Goal: Transaction & Acquisition: Purchase product/service

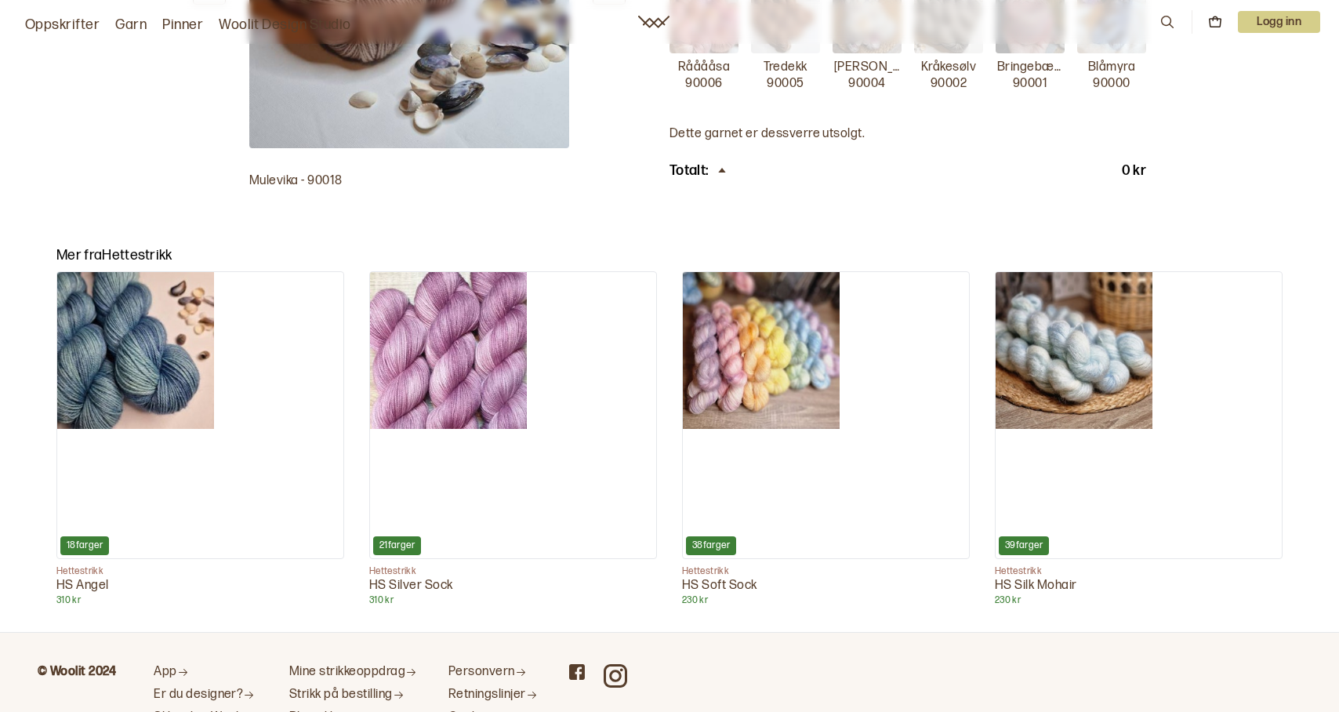
scroll to position [627, 0]
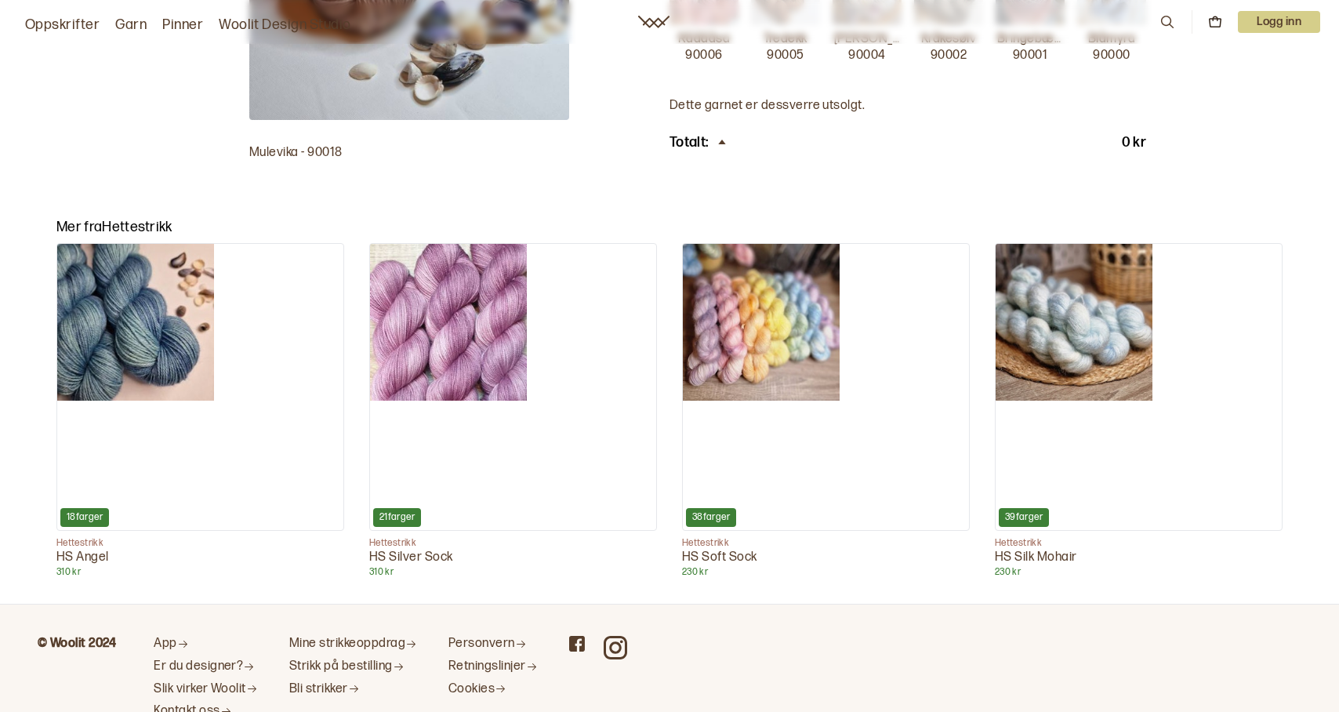
click at [1041, 394] on img at bounding box center [1074, 322] width 157 height 157
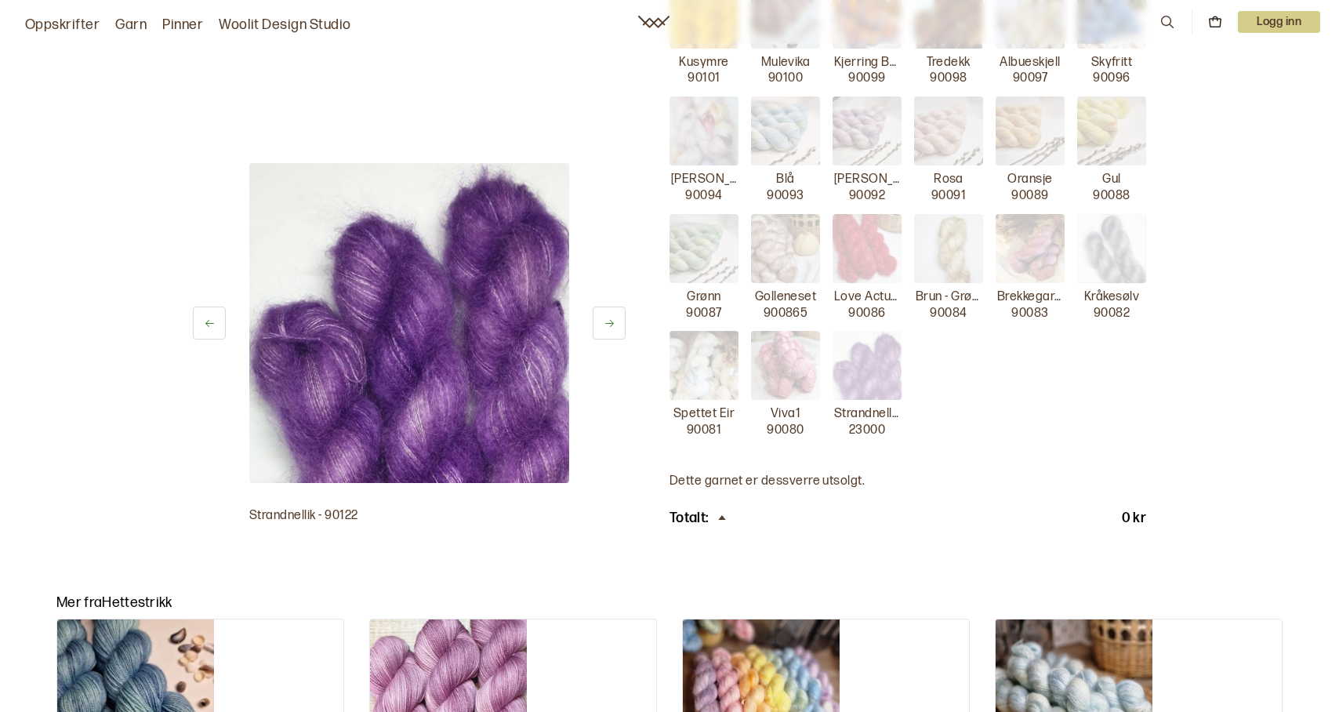
scroll to position [706, 0]
click at [869, 387] on img at bounding box center [867, 364] width 69 height 69
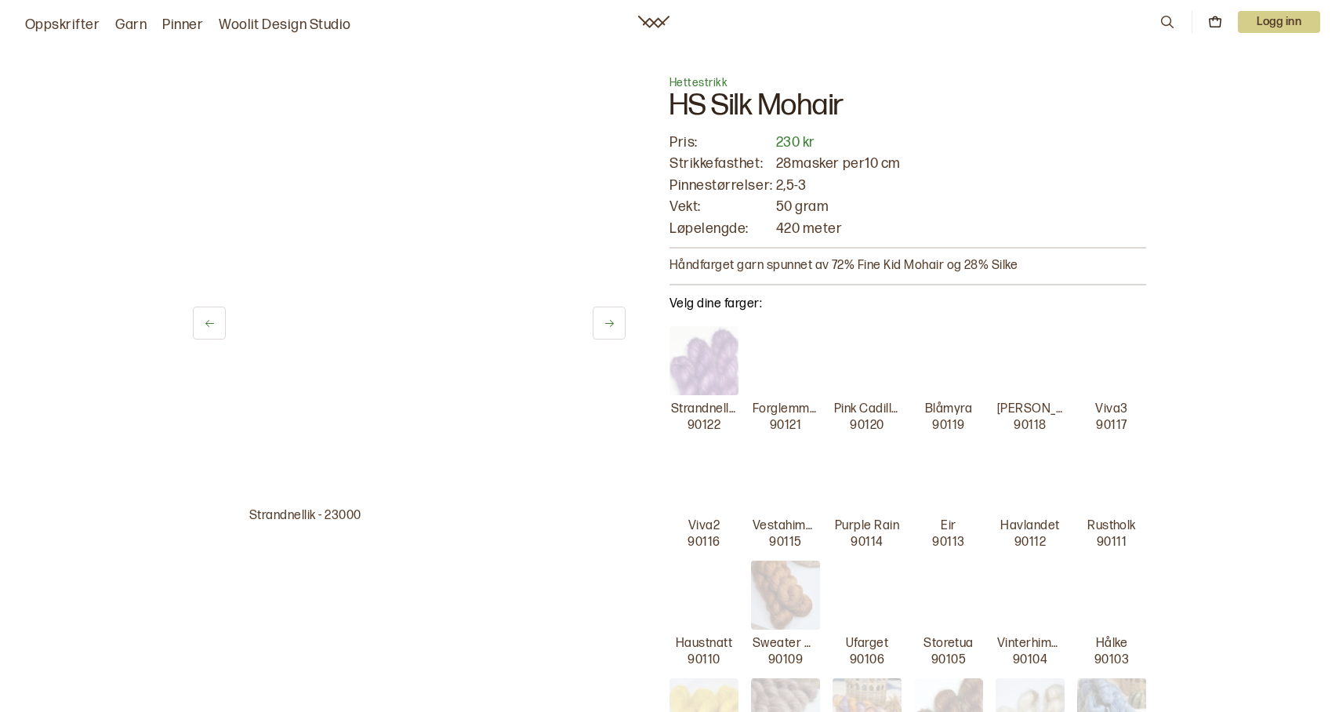
scroll to position [0, 0]
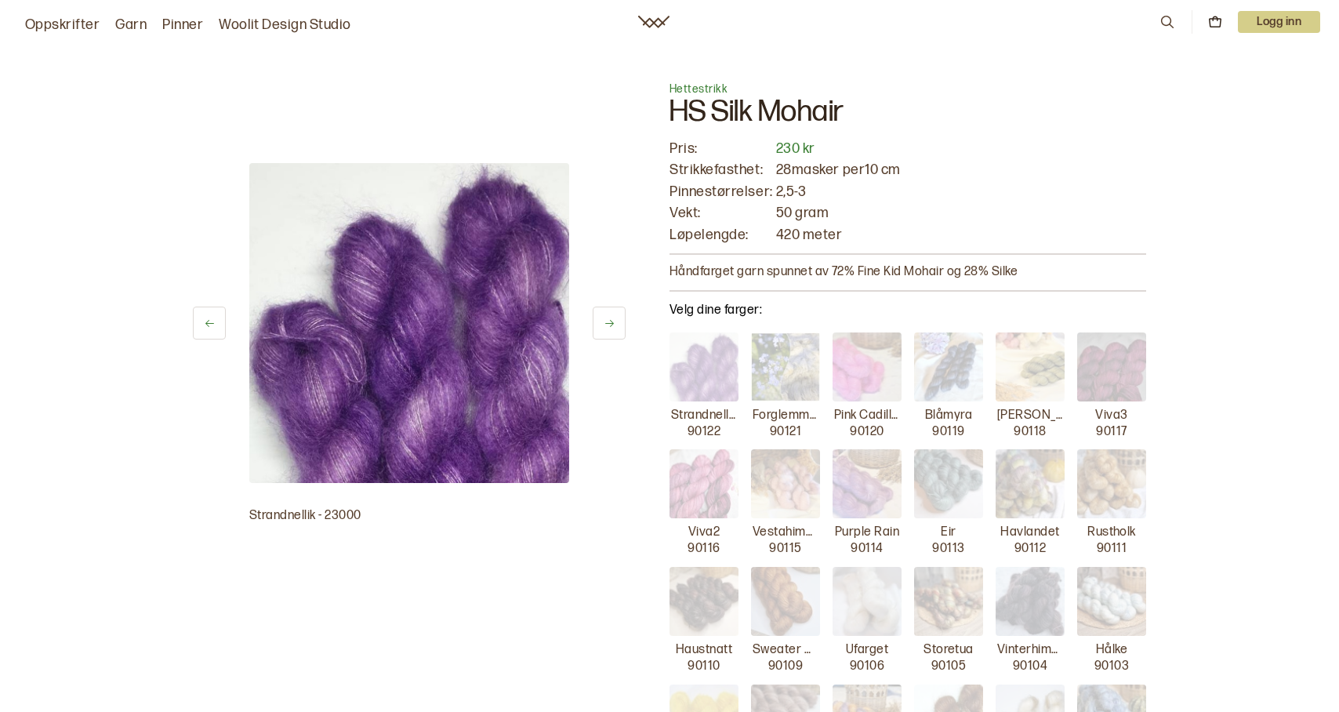
scroll to position [627, 0]
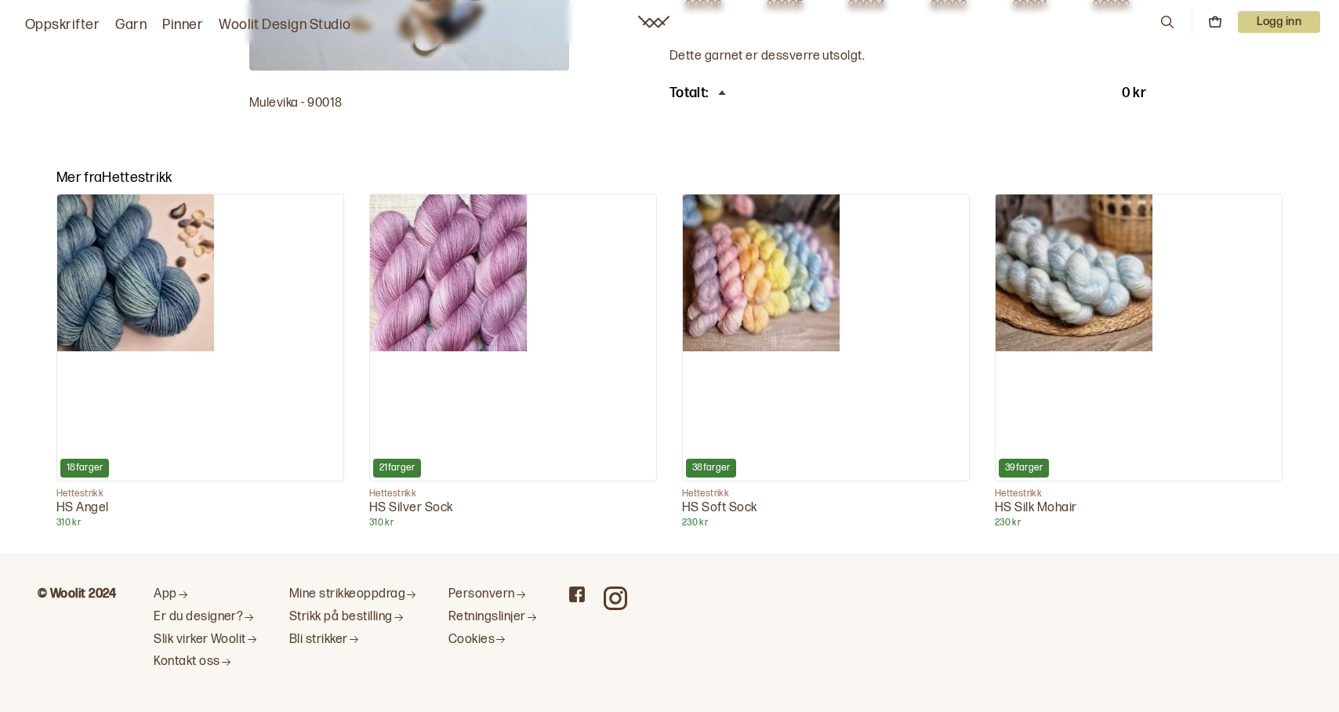
scroll to position [704, 0]
